Goal: Navigation & Orientation: Understand site structure

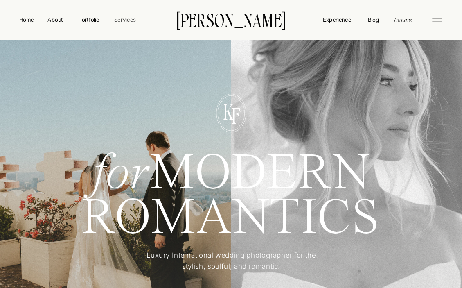
click at [118, 19] on nav "Services" at bounding box center [125, 20] width 23 height 8
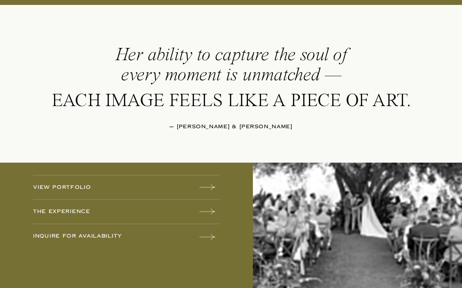
scroll to position [1028, 0]
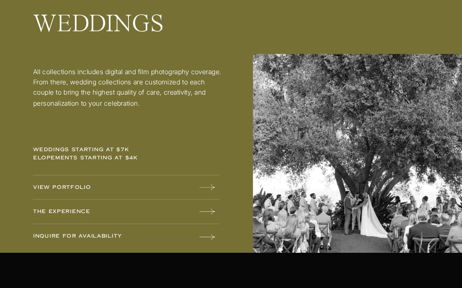
click at [121, 216] on div at bounding box center [231, 107] width 462 height 290
click at [85, 207] on p "The experience" at bounding box center [93, 211] width 120 height 9
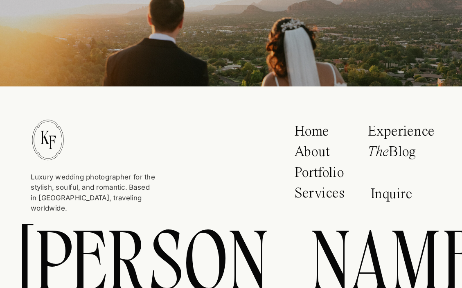
scroll to position [4571, 0]
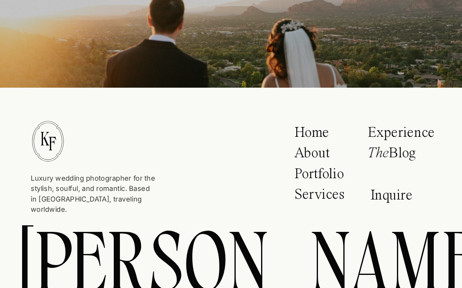
click at [339, 194] on p "Services" at bounding box center [320, 196] width 53 height 19
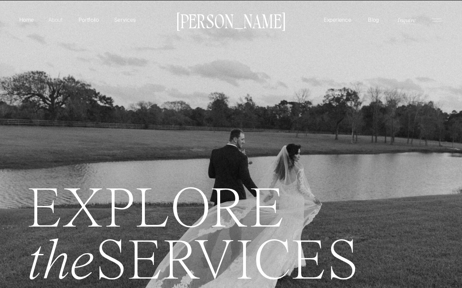
click at [56, 22] on p "About" at bounding box center [55, 20] width 17 height 8
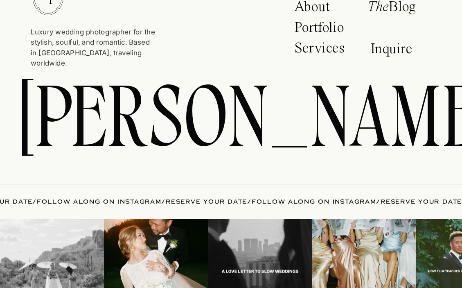
scroll to position [2957, 0]
